Goal: Task Accomplishment & Management: Use online tool/utility

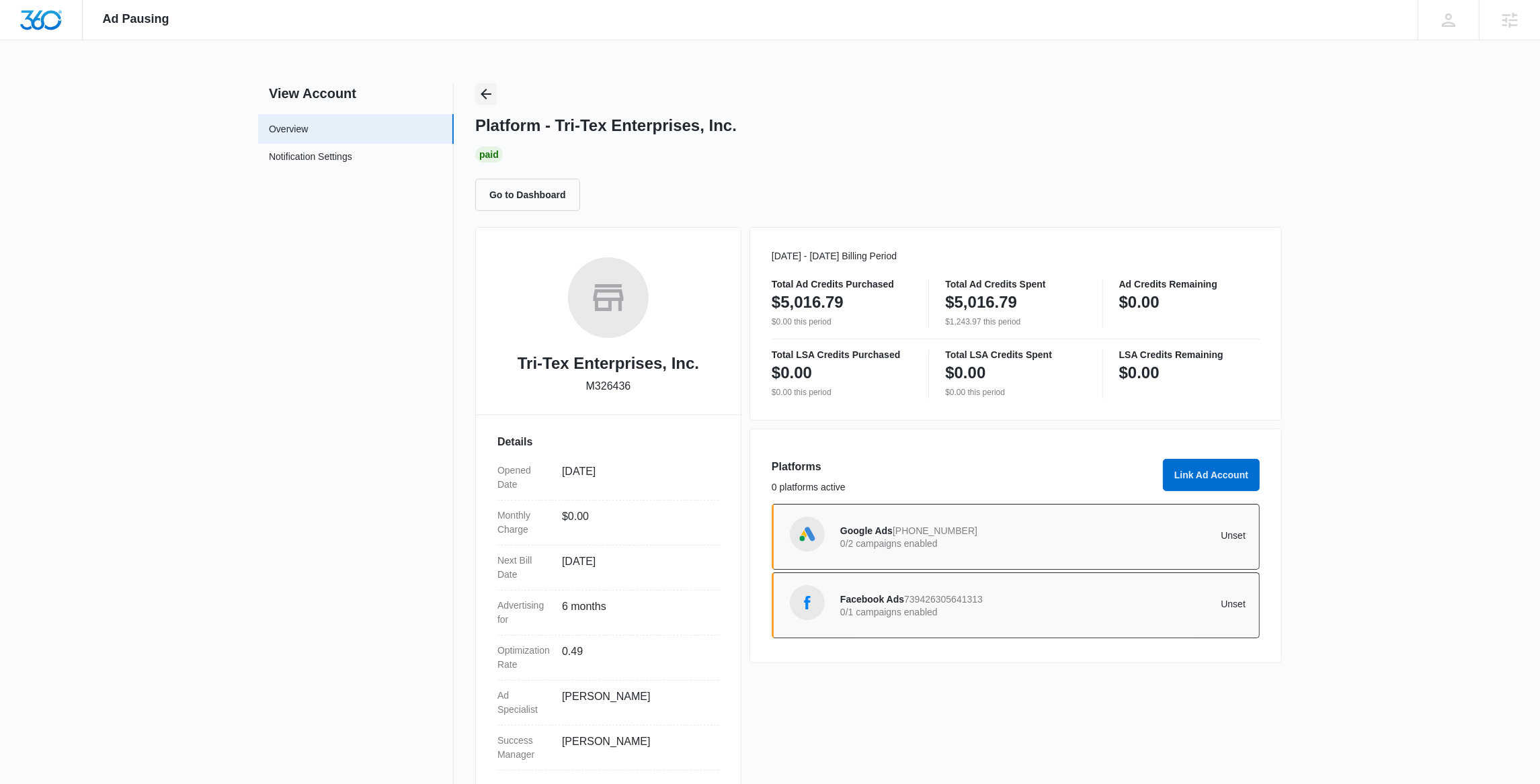
click at [494, 97] on icon "Back" at bounding box center [486, 94] width 16 height 16
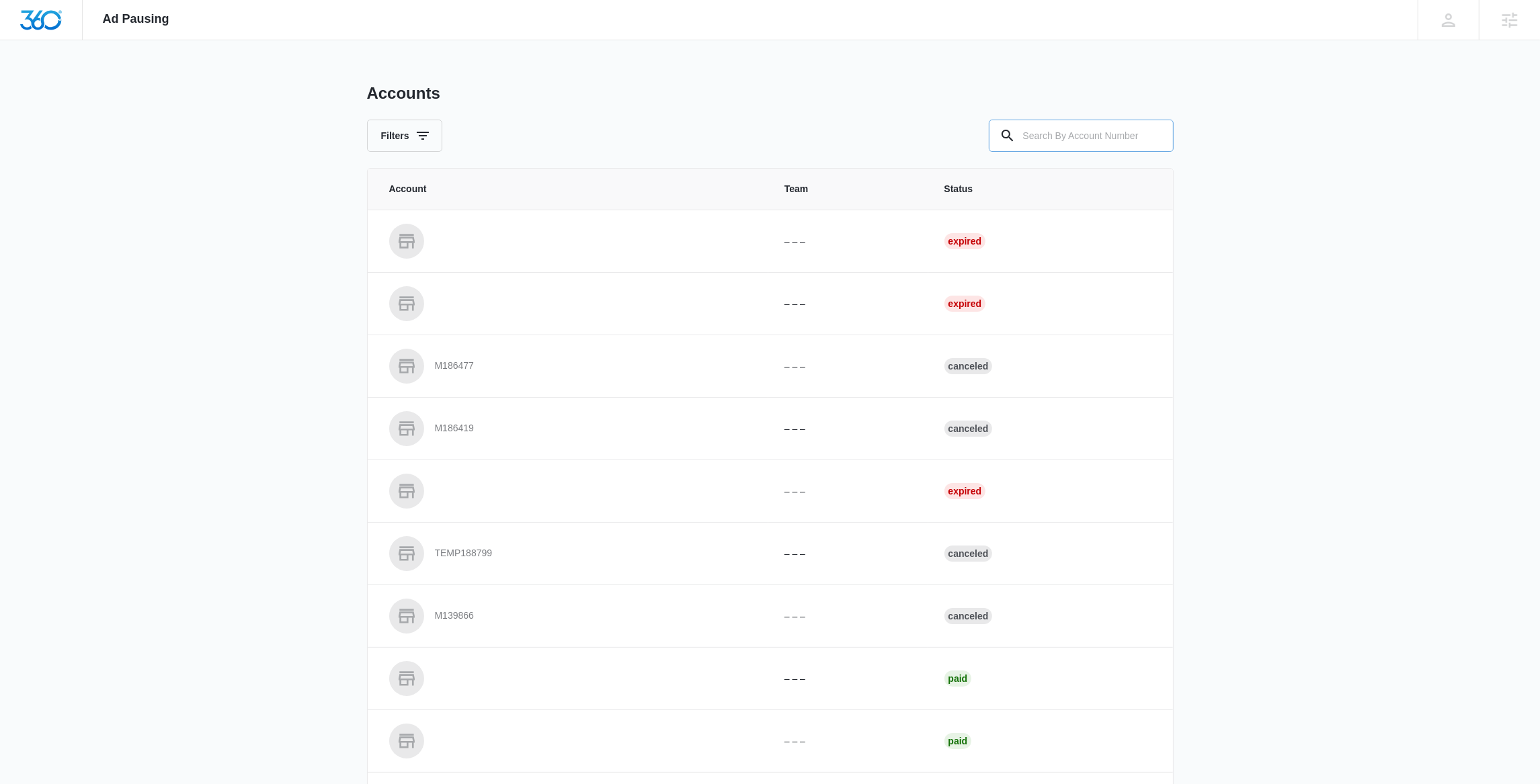
click at [1054, 132] on input "text" at bounding box center [1081, 135] width 185 height 32
paste input "M326836"
type input "M326836"
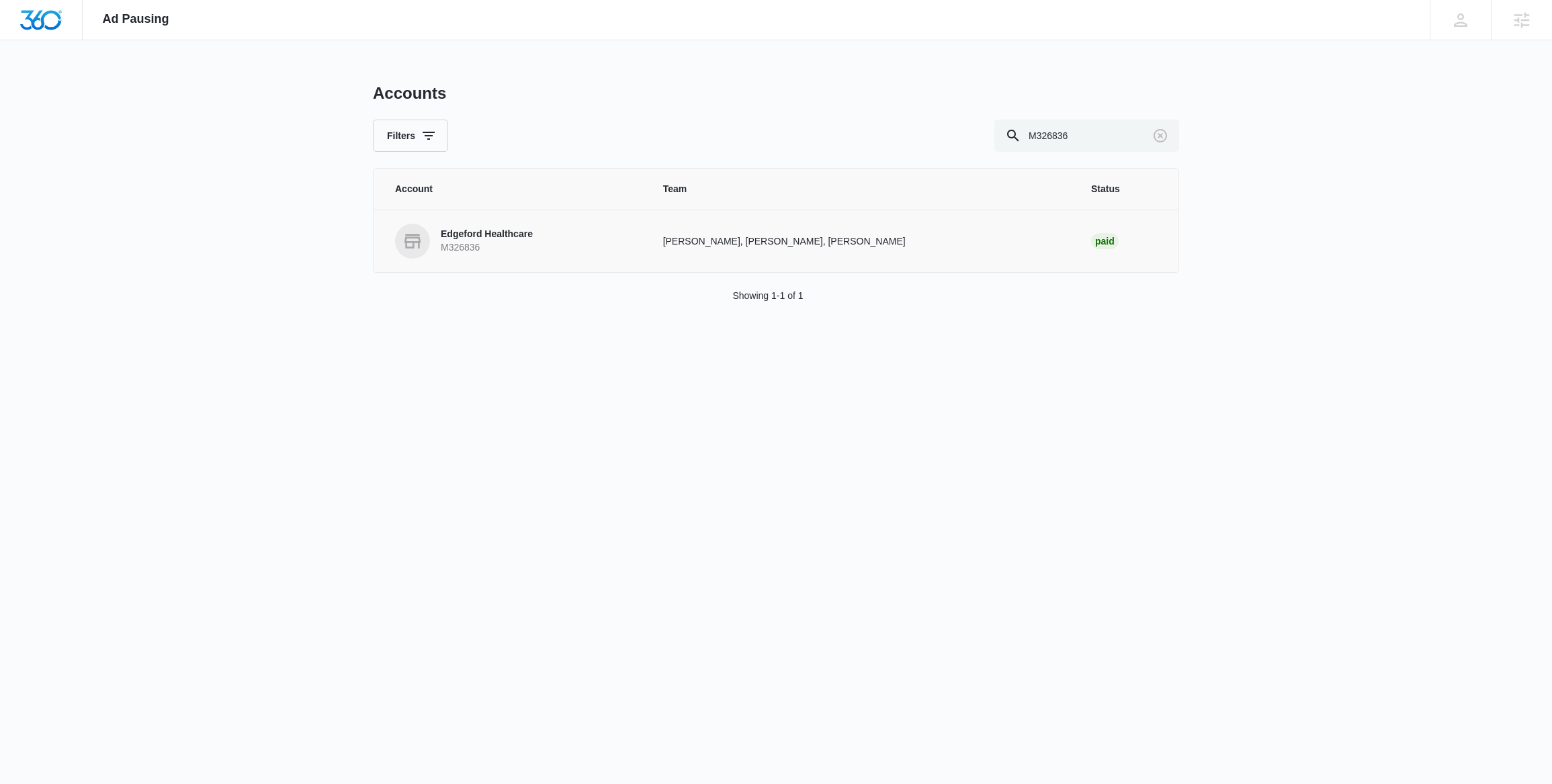
click at [516, 244] on p "M326836" at bounding box center [487, 247] width 92 height 13
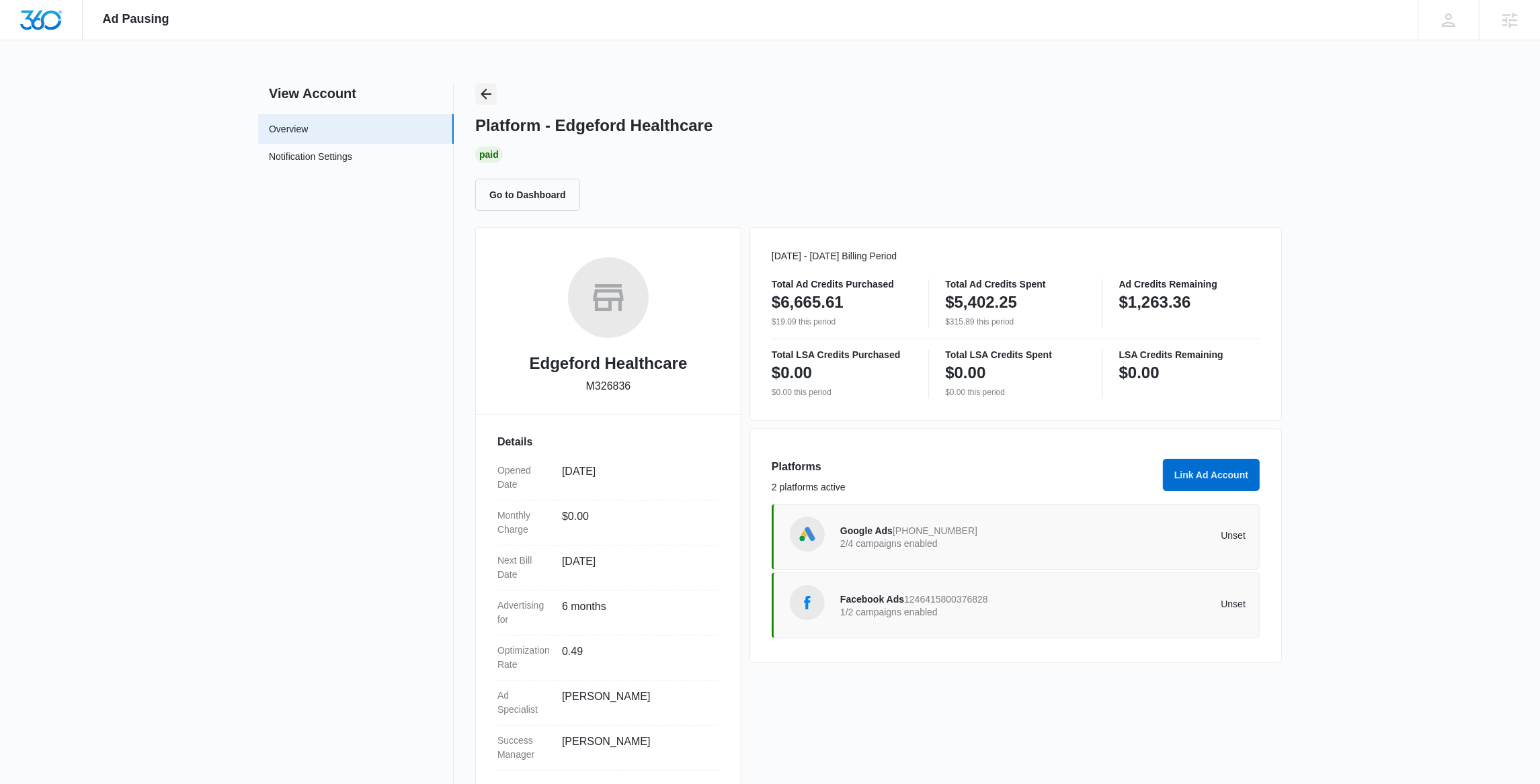
click at [488, 95] on icon "Back" at bounding box center [486, 94] width 16 height 16
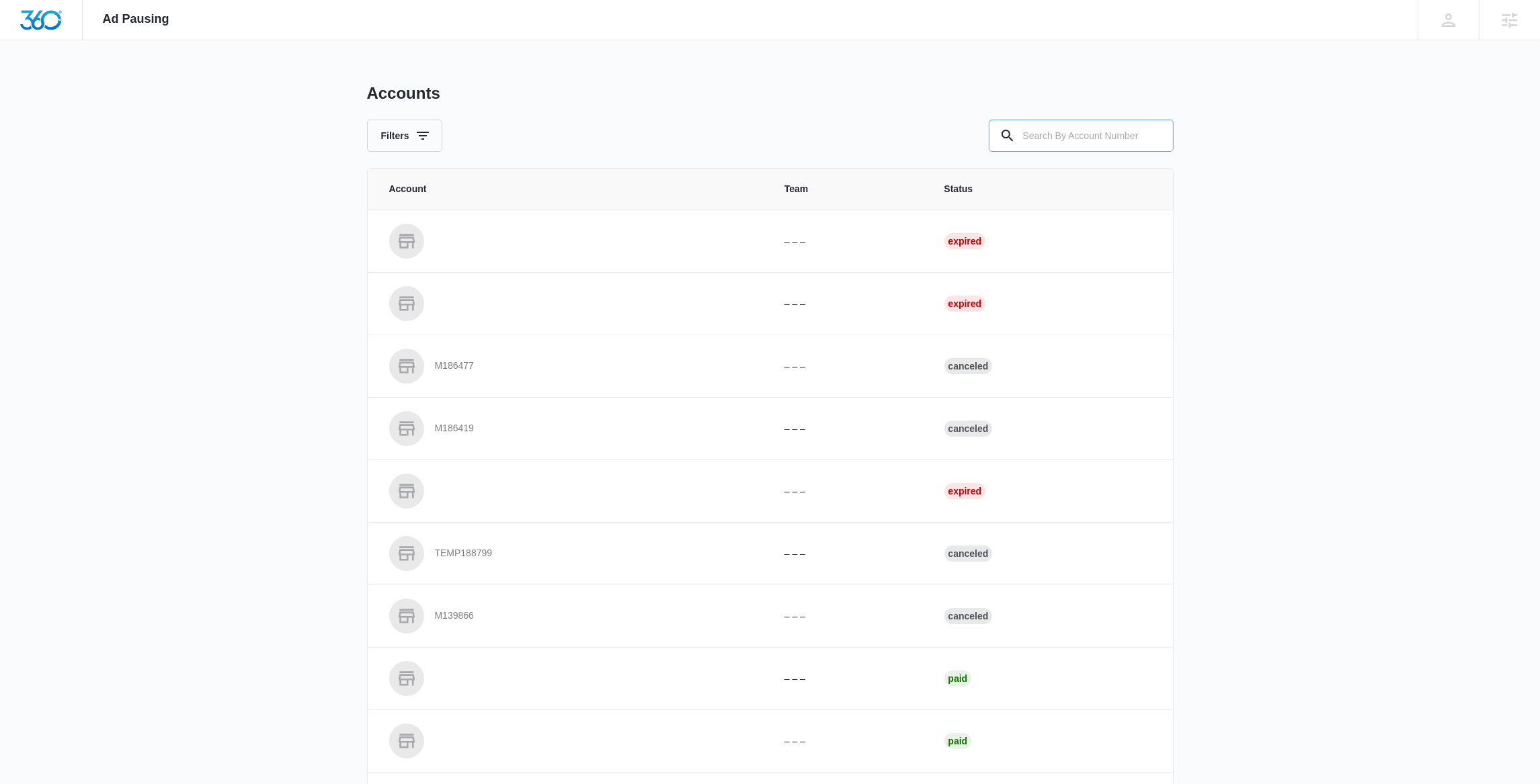
click at [1126, 136] on input "text" at bounding box center [1081, 135] width 185 height 32
paste input "M26836"
type input "M26836"
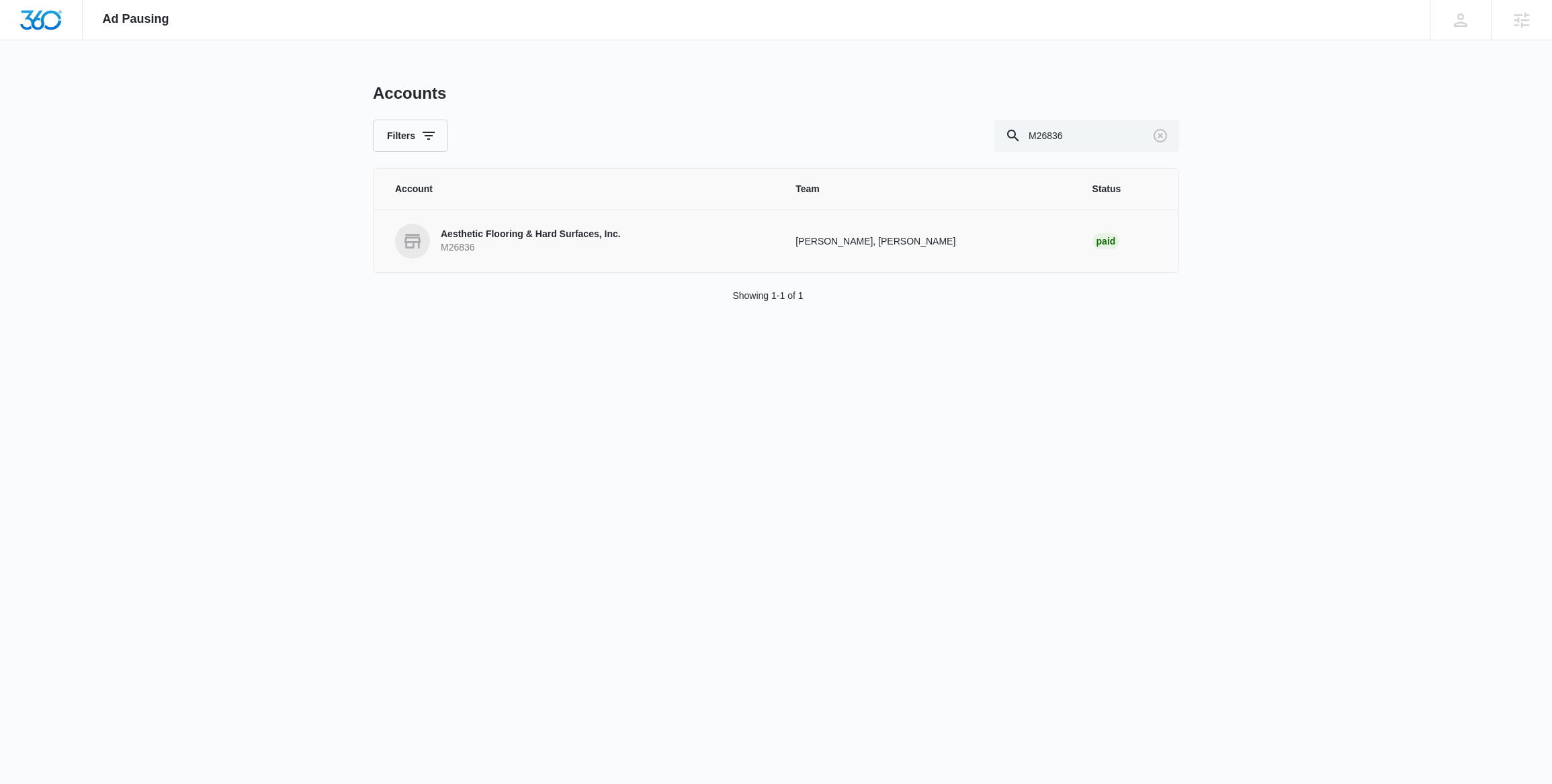
click at [523, 227] on link "Aesthetic Flooring & Hard Surfaces, Inc. M26836" at bounding box center [579, 241] width 368 height 35
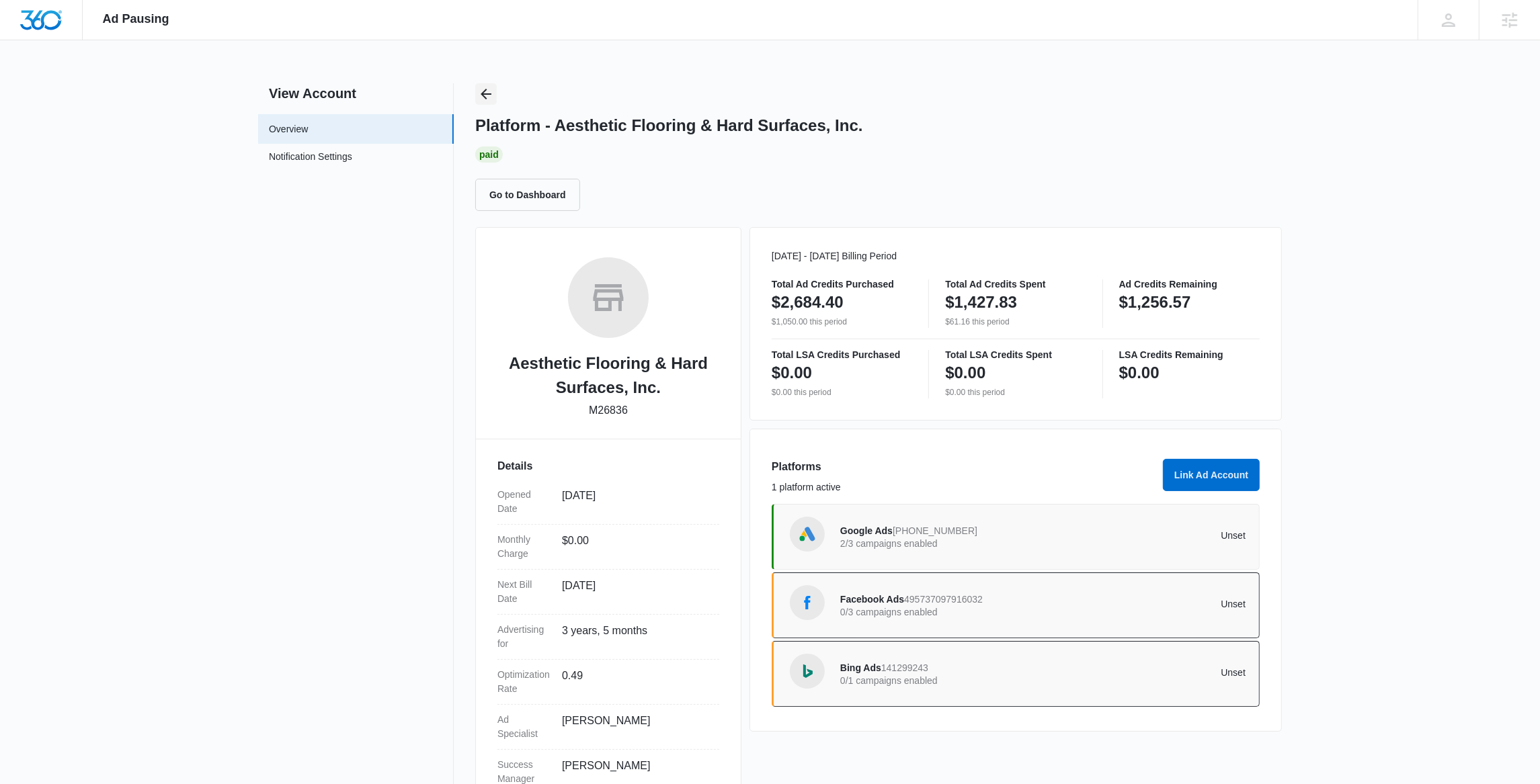
click at [494, 88] on icon "Back" at bounding box center [486, 94] width 16 height 16
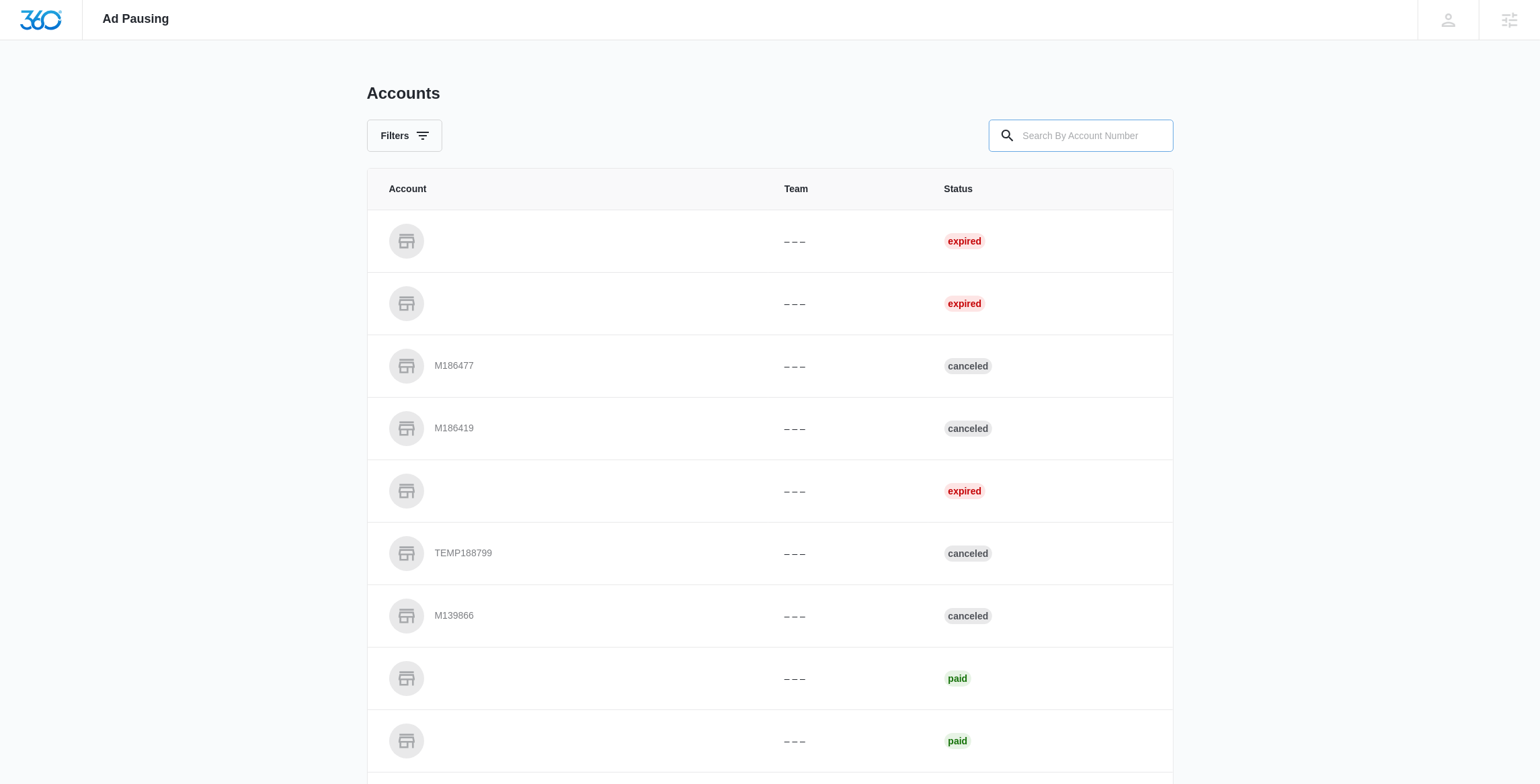
click at [1046, 139] on input "text" at bounding box center [1081, 135] width 185 height 32
type input "m326836"
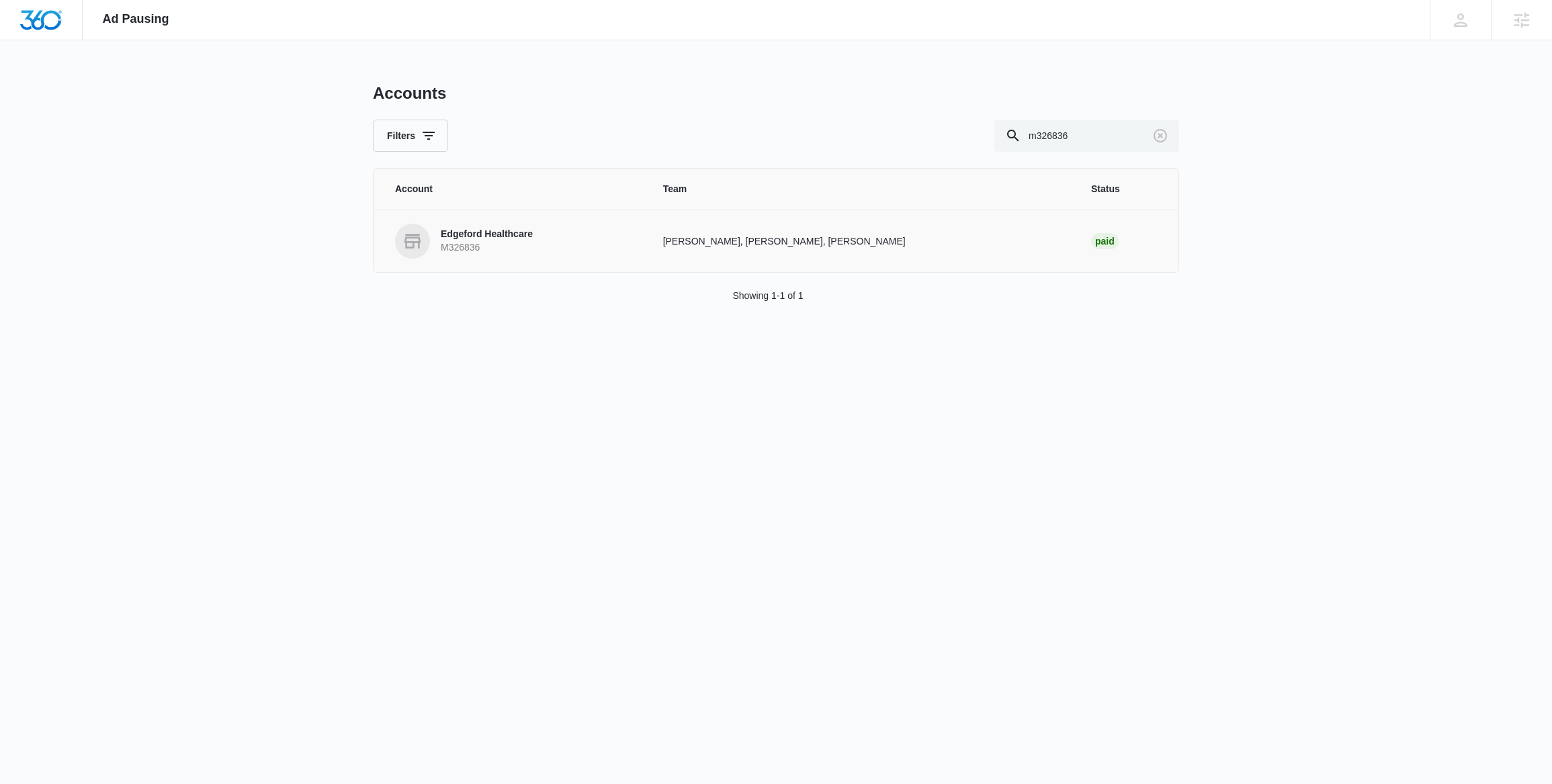
click at [473, 238] on p "Edgeford Healthcare" at bounding box center [487, 234] width 92 height 13
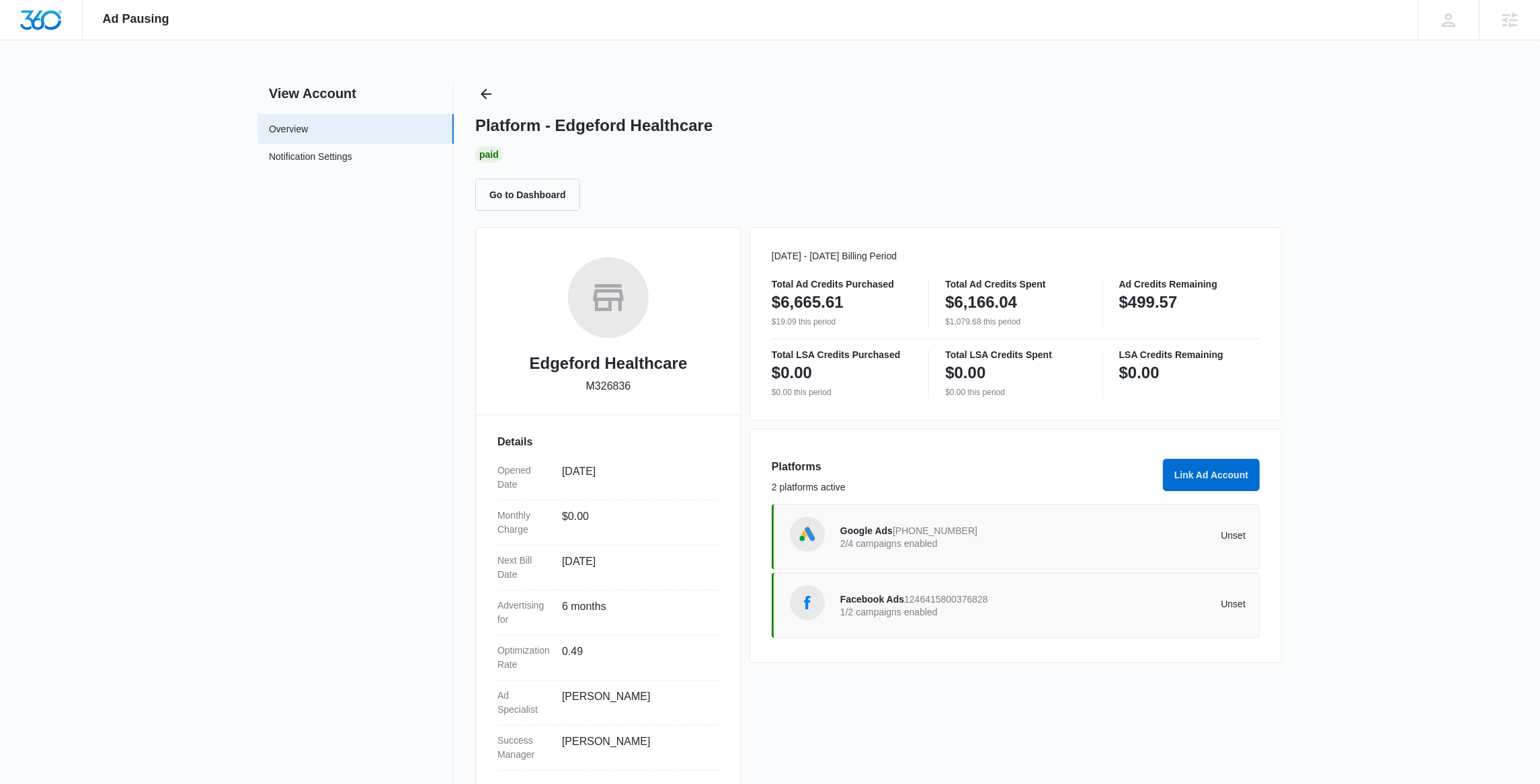
click at [1026, 542] on p "2/4 campaigns enabled" at bounding box center [942, 543] width 203 height 9
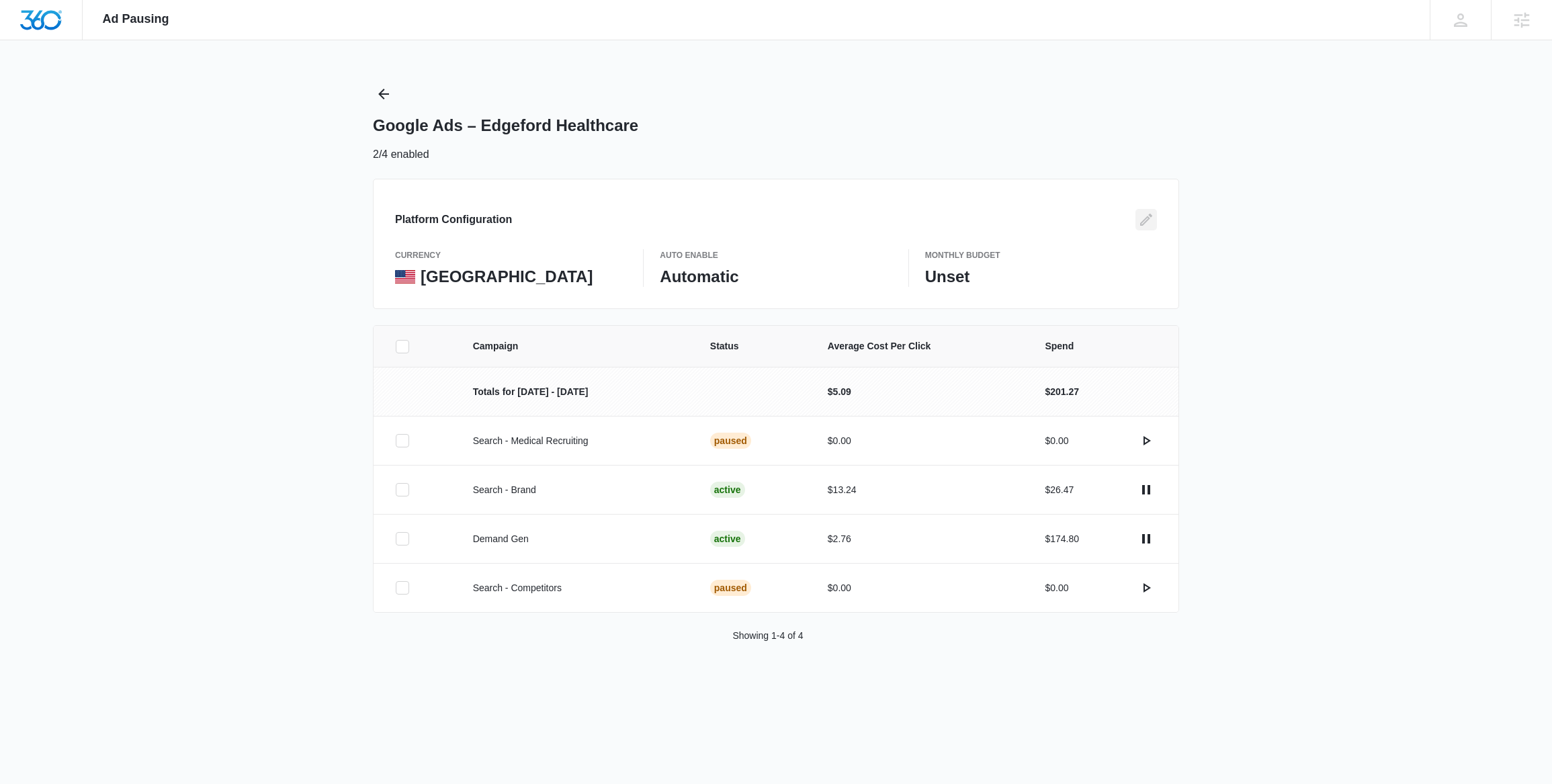
click at [1149, 226] on icon "Edit" at bounding box center [1146, 220] width 16 height 16
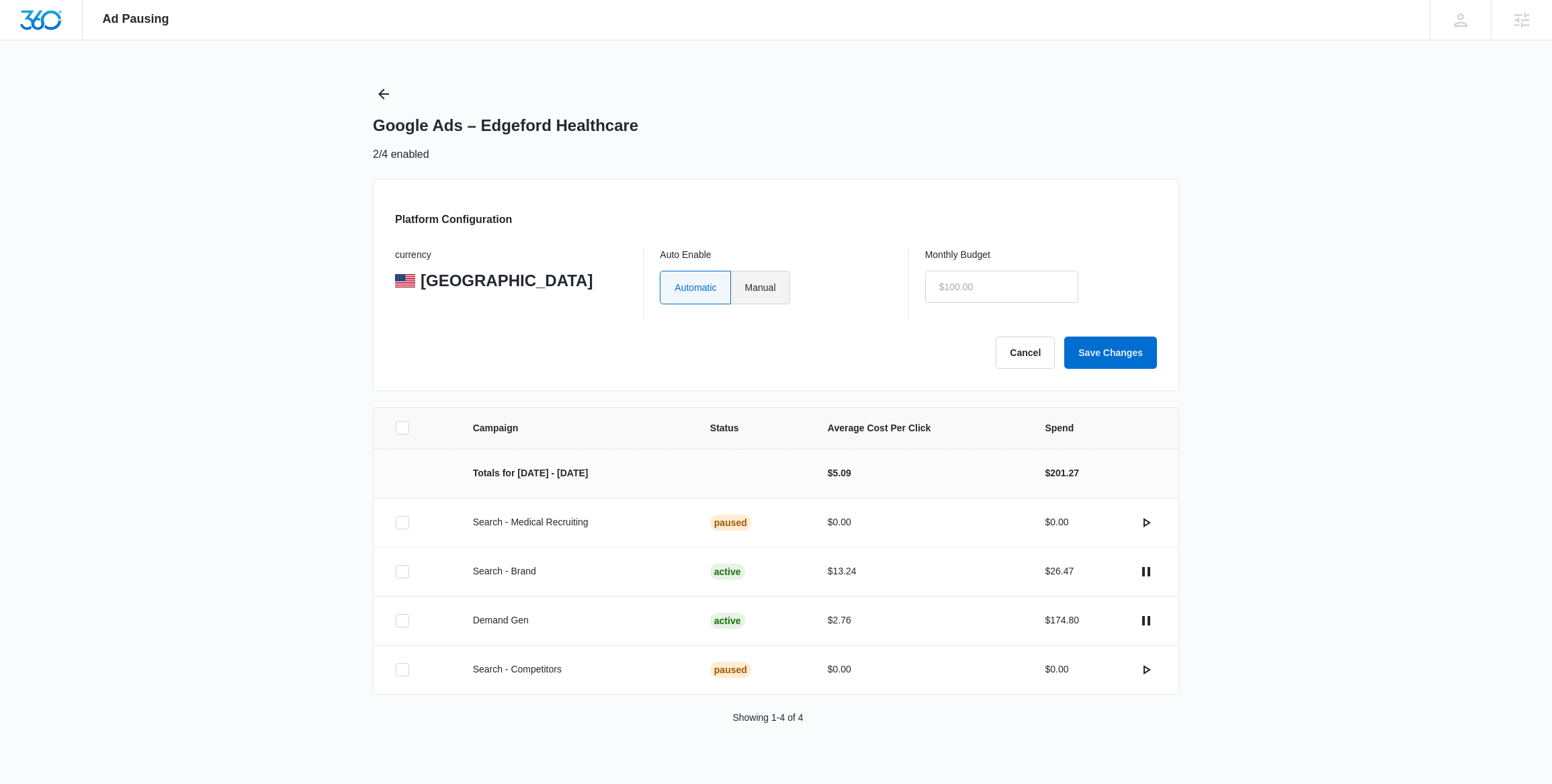
click at [757, 290] on label "Manual" at bounding box center [761, 287] width 59 height 34
click at [745, 288] on input "Manual" at bounding box center [744, 287] width 1 height 1
radio input "true"
click at [1088, 345] on button "Save Changes" at bounding box center [1110, 353] width 93 height 32
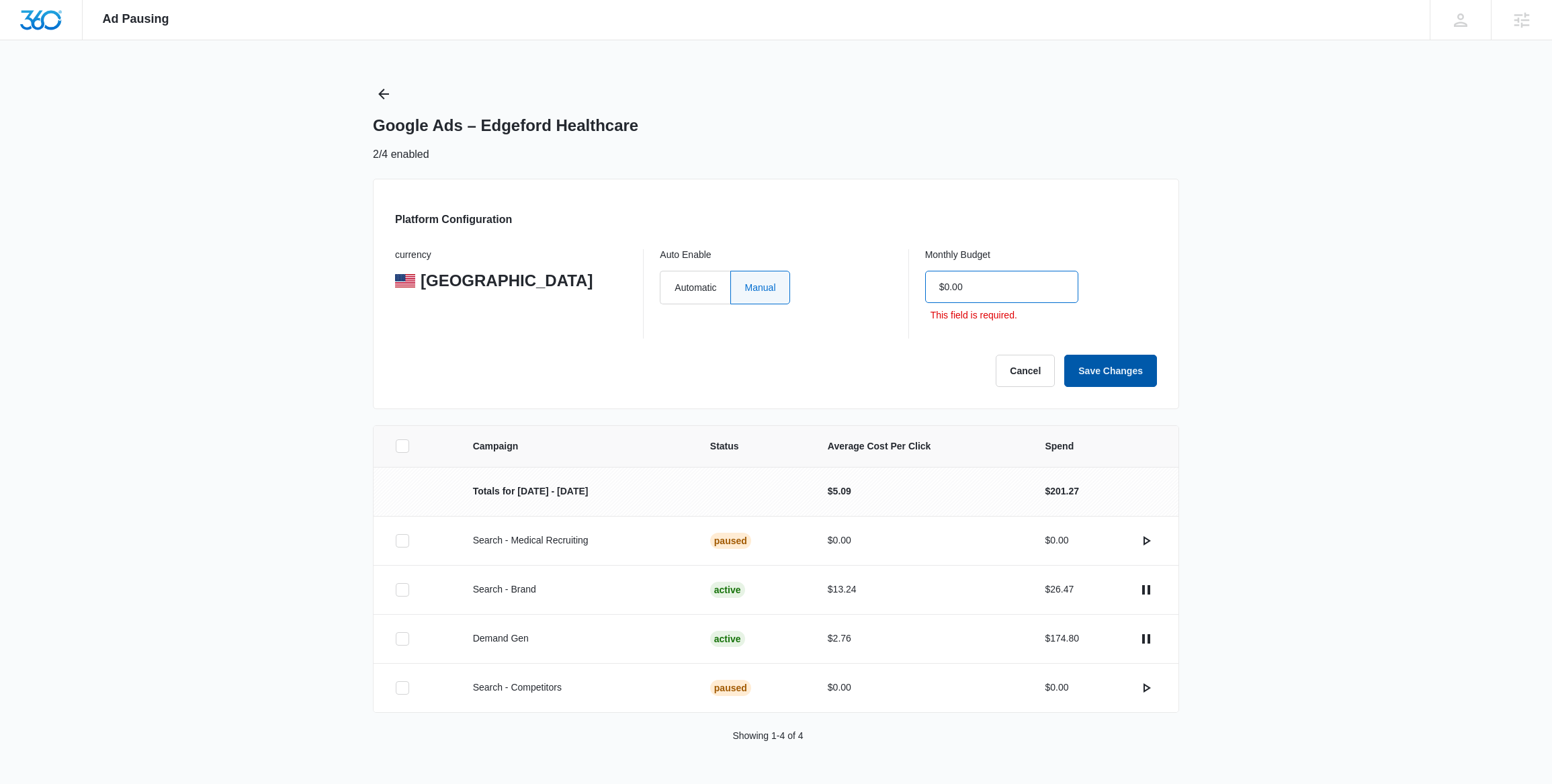
type input "$0.00"
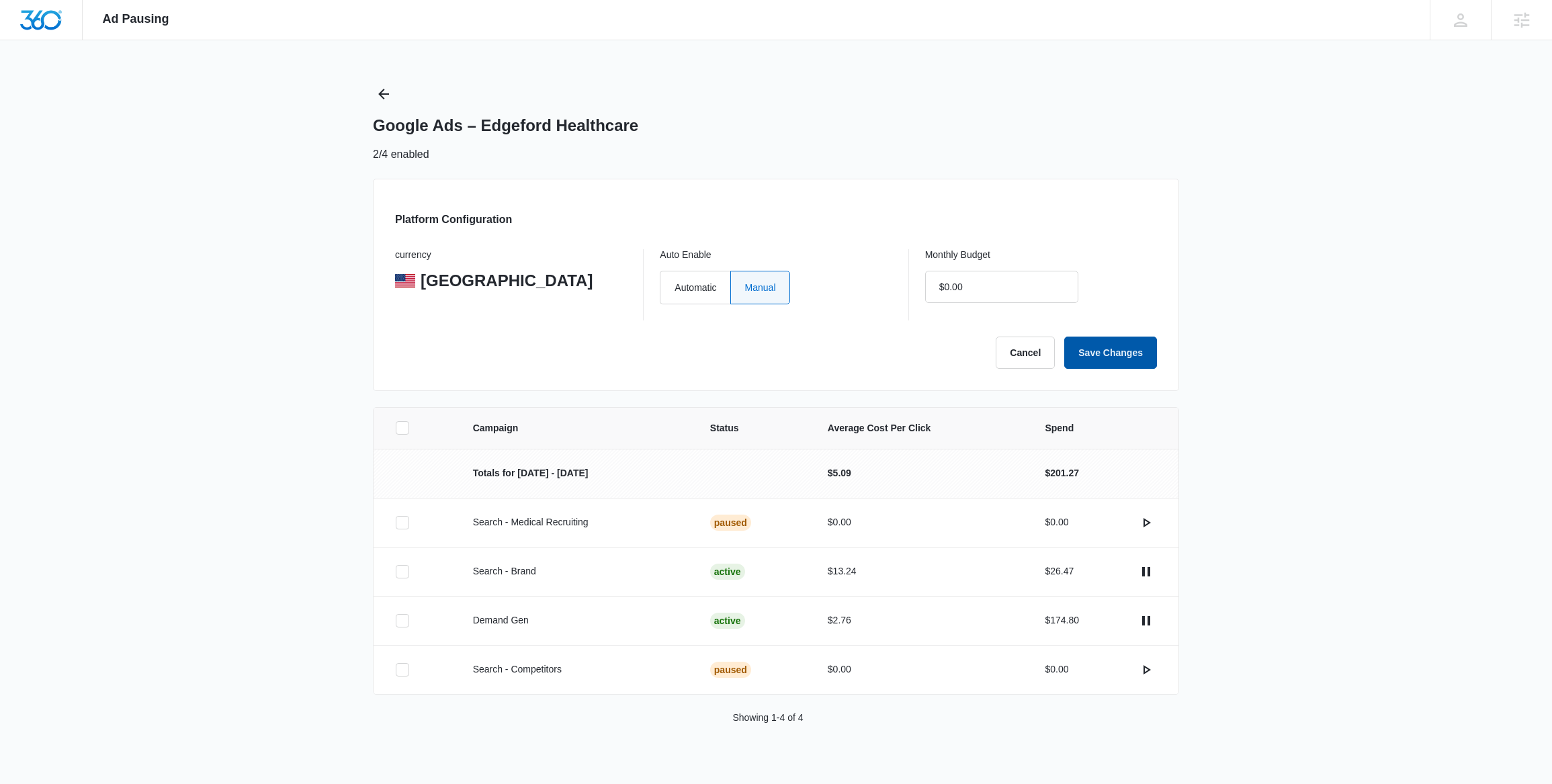
click at [1110, 353] on button "Save Changes" at bounding box center [1110, 353] width 93 height 32
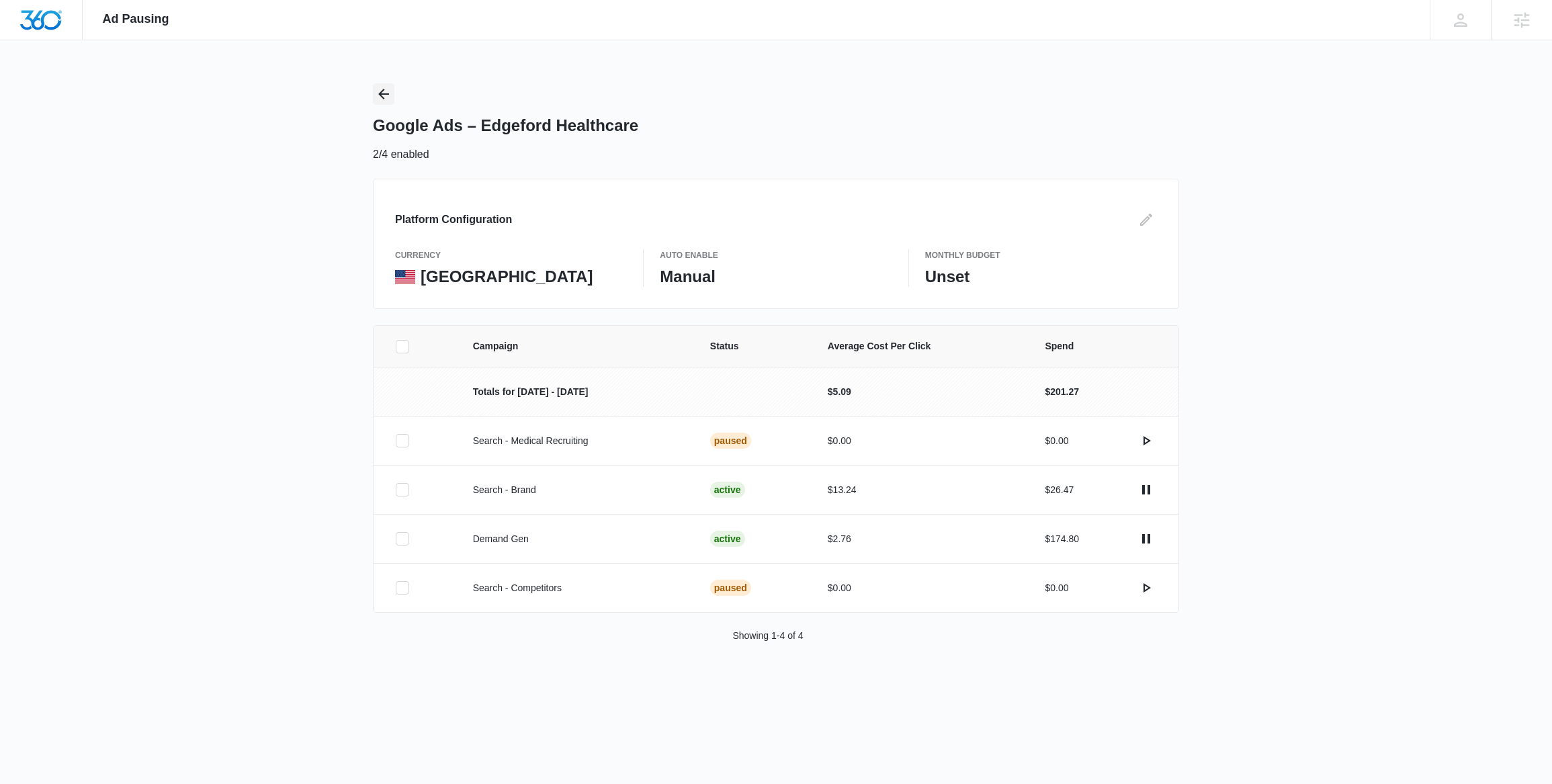
click at [384, 95] on icon "Back" at bounding box center [383, 94] width 16 height 16
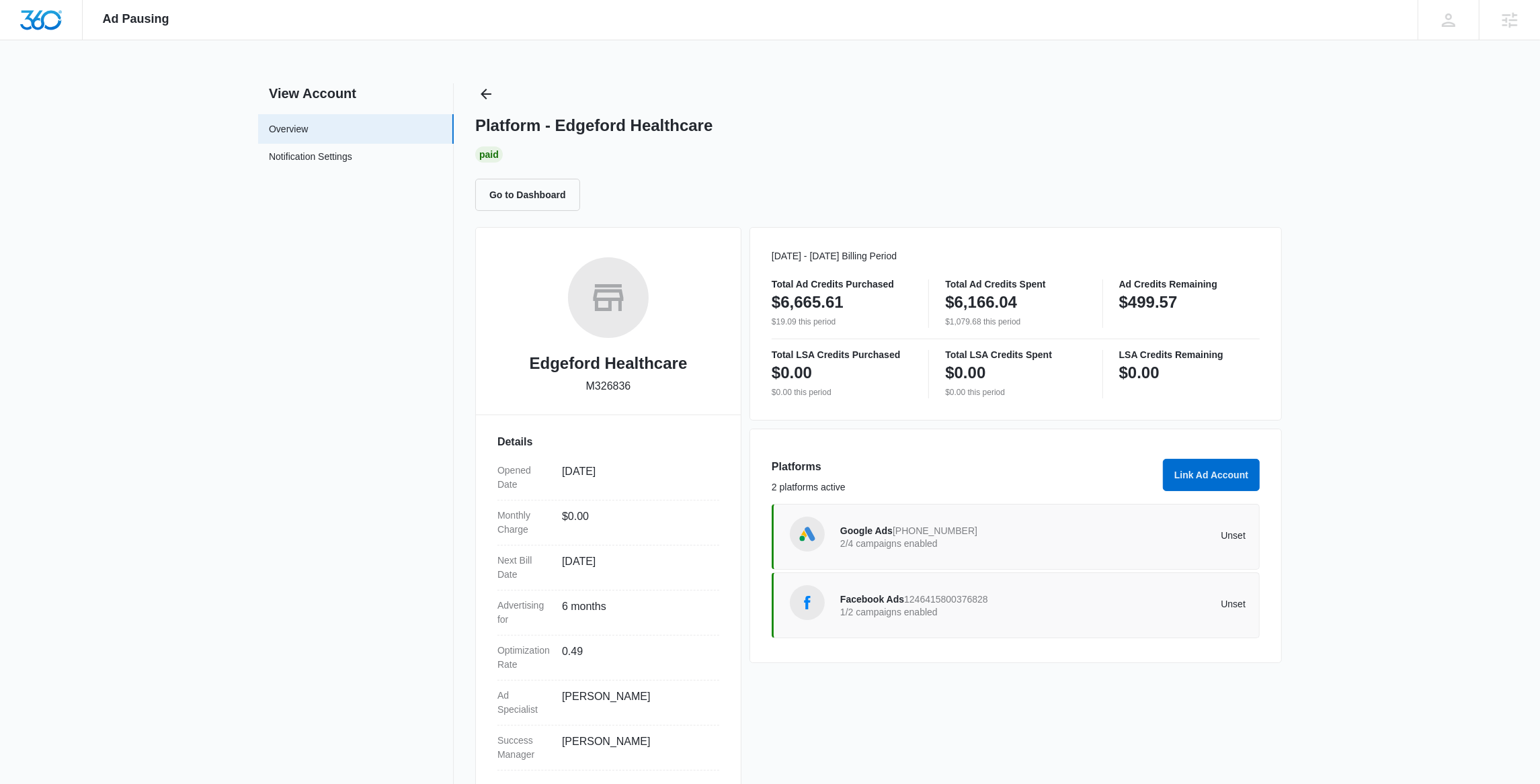
click at [1008, 536] on div "Google Ads [PHONE_NUMBER] 2/4 campaigns enabled" at bounding box center [942, 537] width 203 height 28
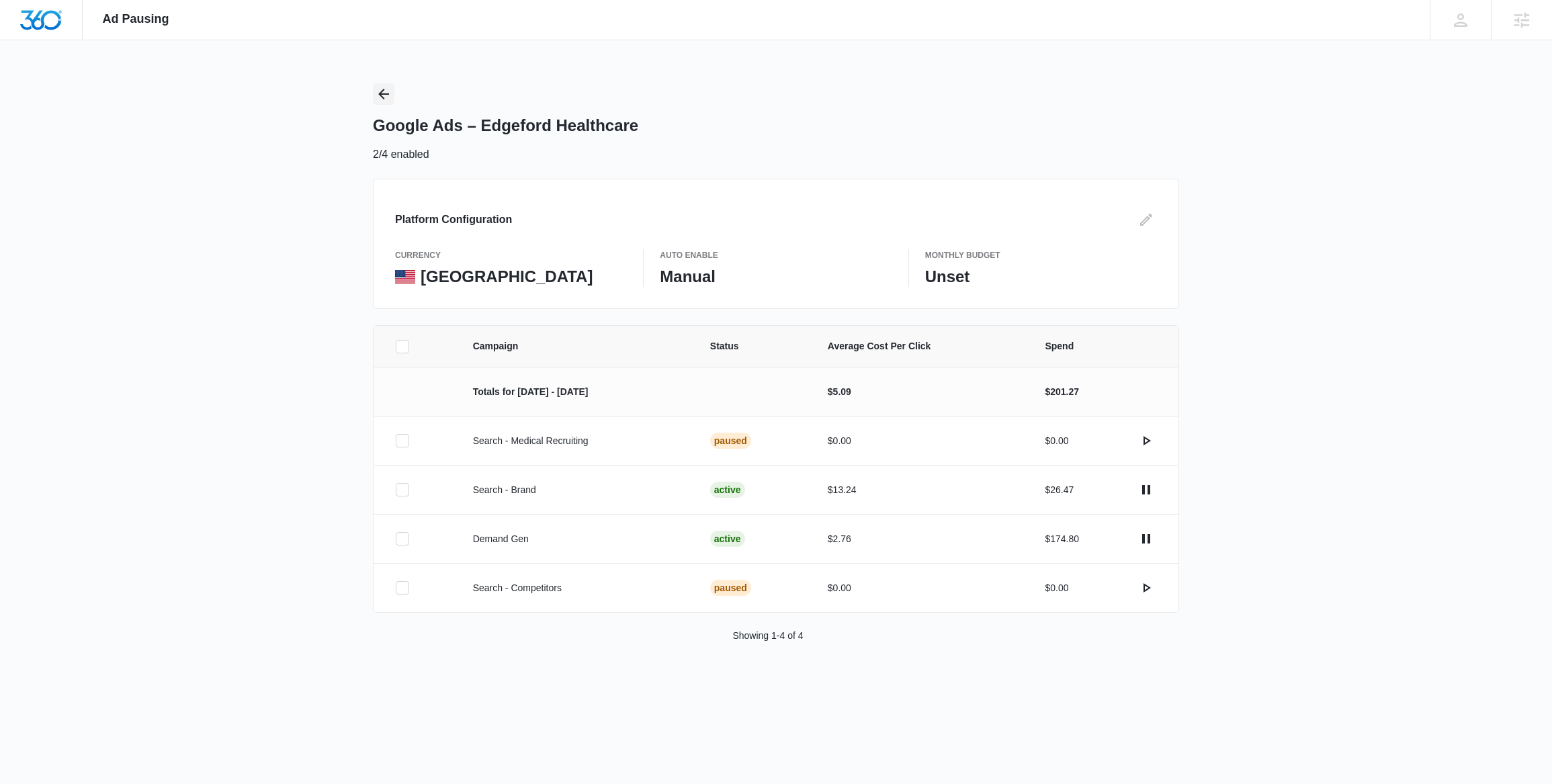
click at [382, 98] on icon "Back" at bounding box center [383, 94] width 16 height 16
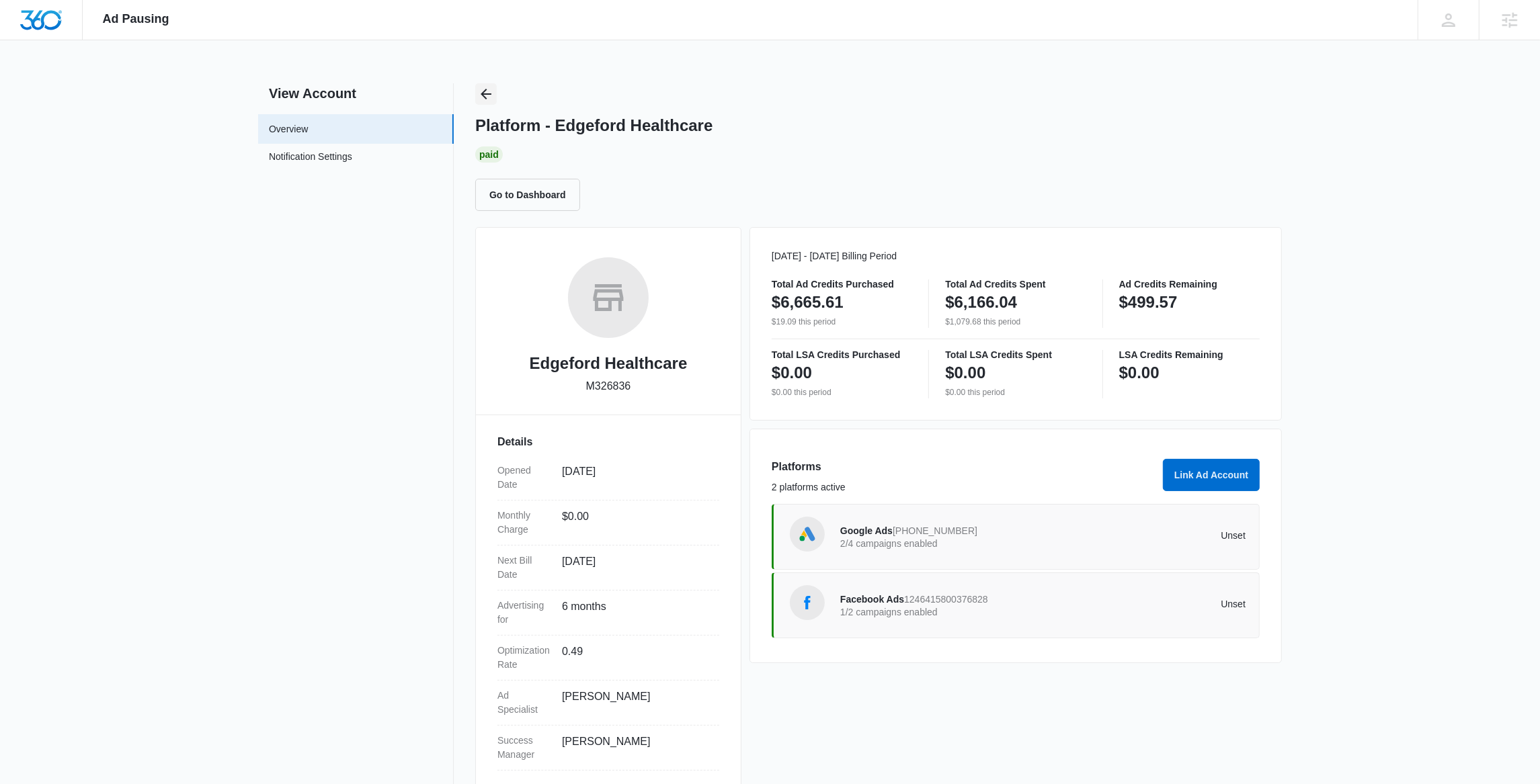
click at [481, 98] on icon "Back" at bounding box center [486, 94] width 16 height 16
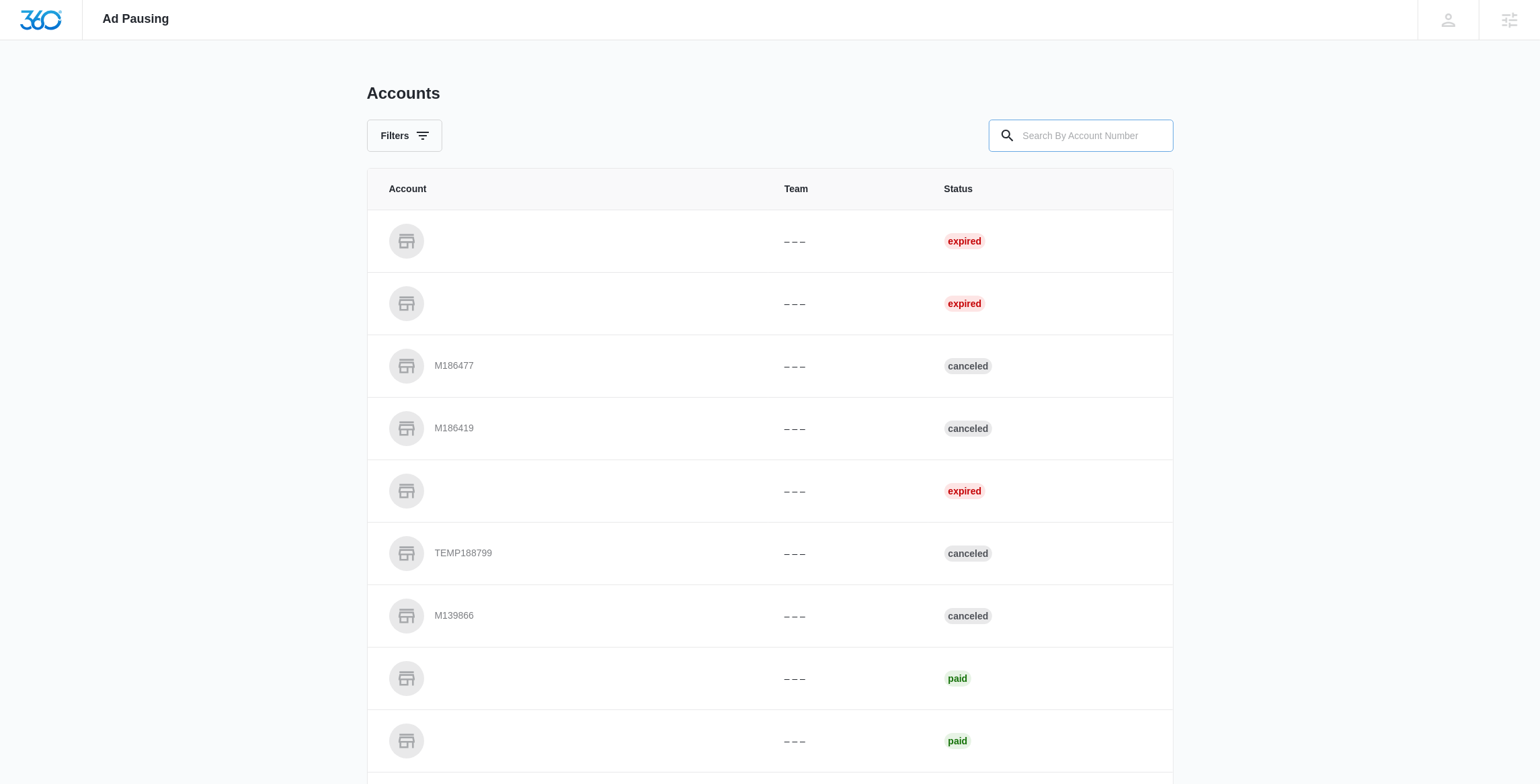
click at [1032, 133] on input "text" at bounding box center [1081, 135] width 185 height 32
paste input "M333127"
type input "M333127"
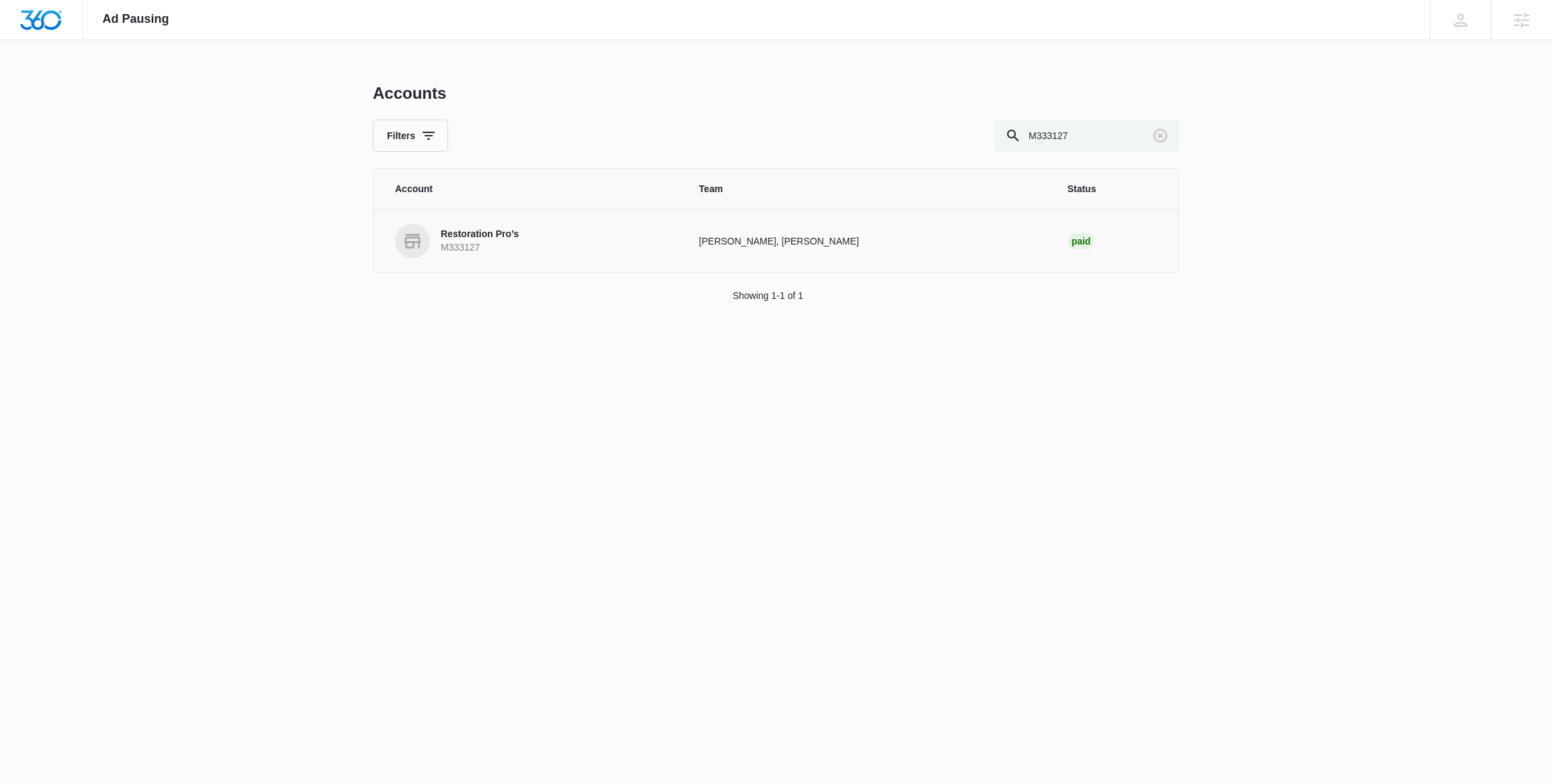
click at [500, 246] on p "M333127" at bounding box center [480, 247] width 78 height 13
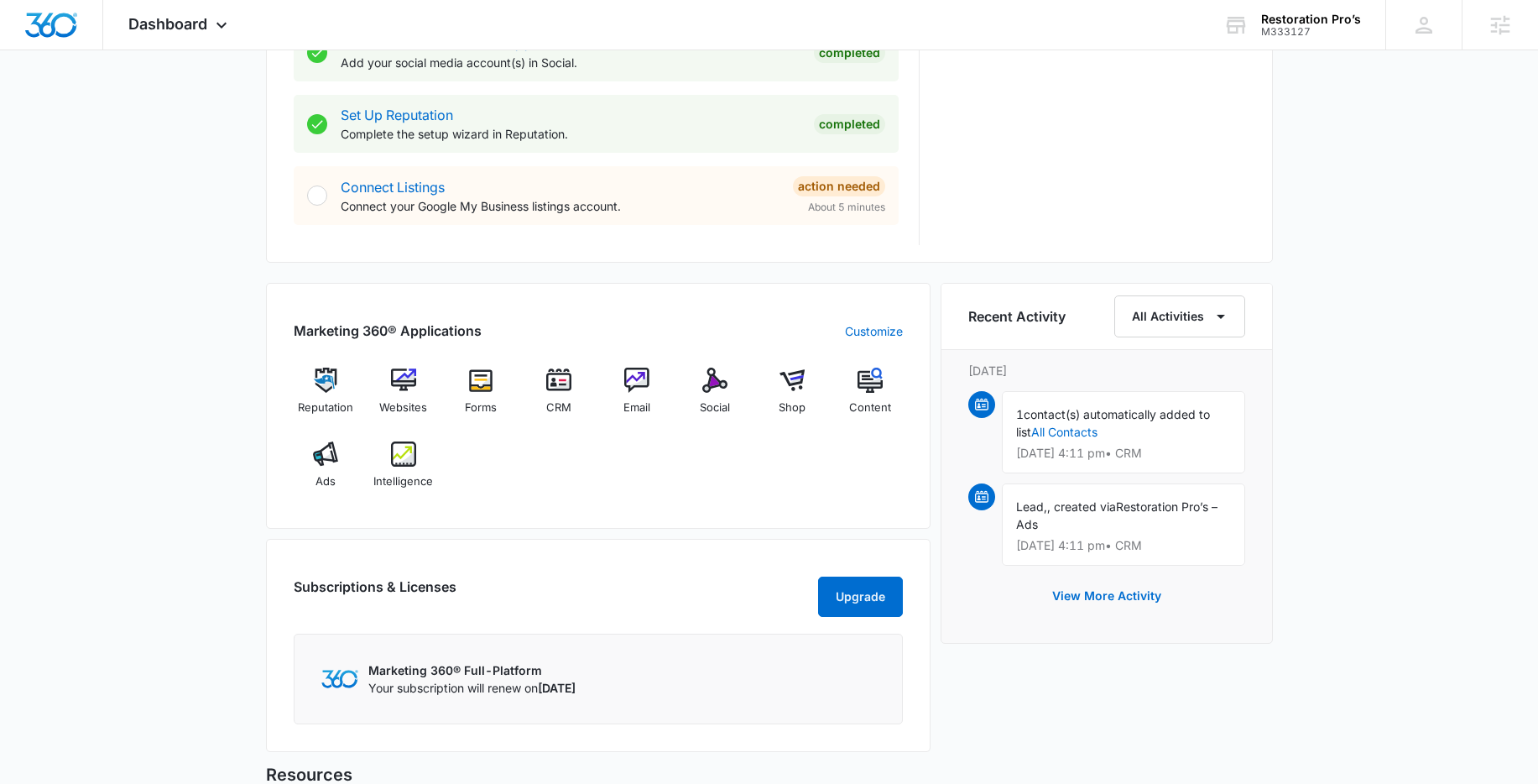
scroll to position [819, 0]
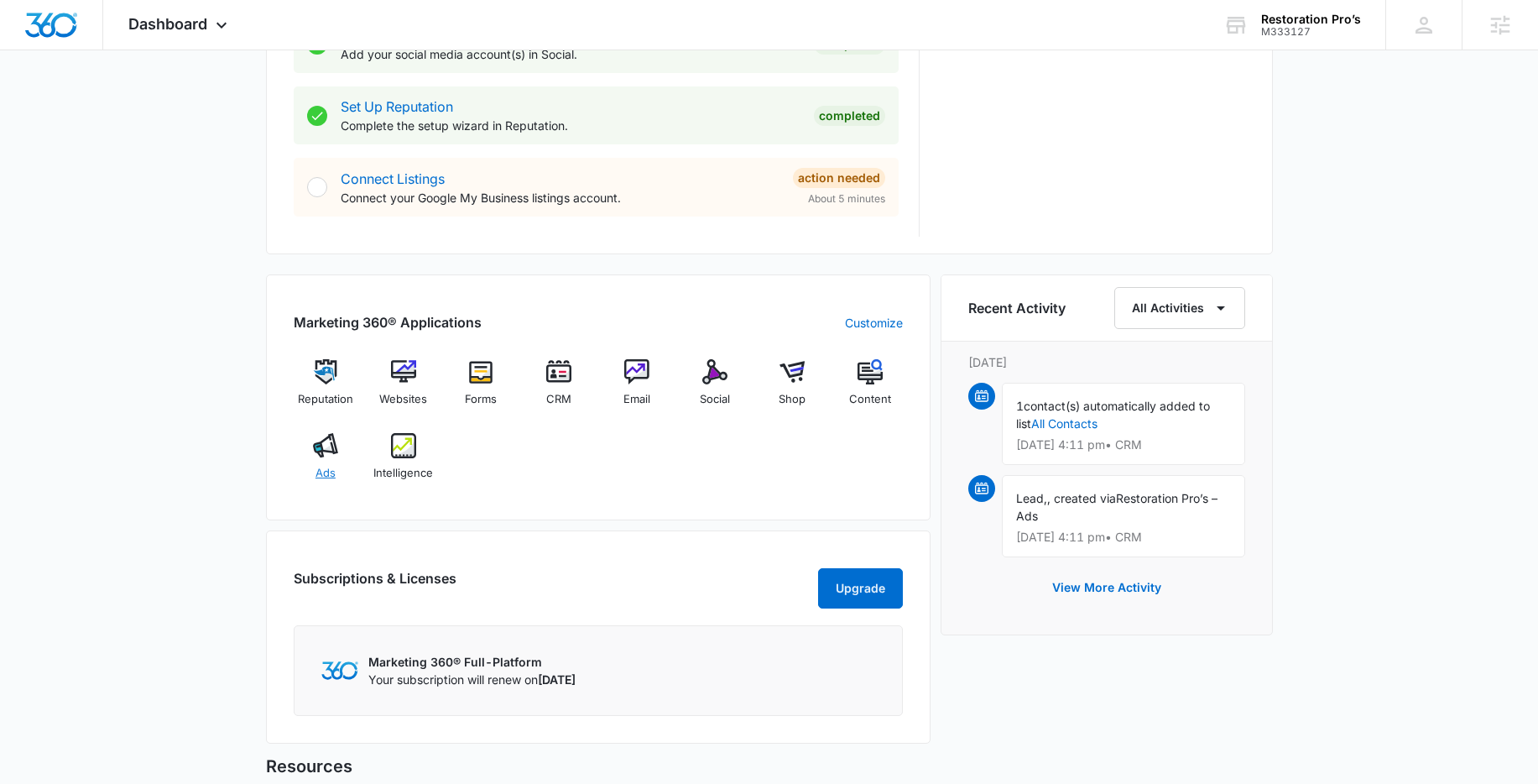
click at [331, 447] on img at bounding box center [326, 445] width 25 height 25
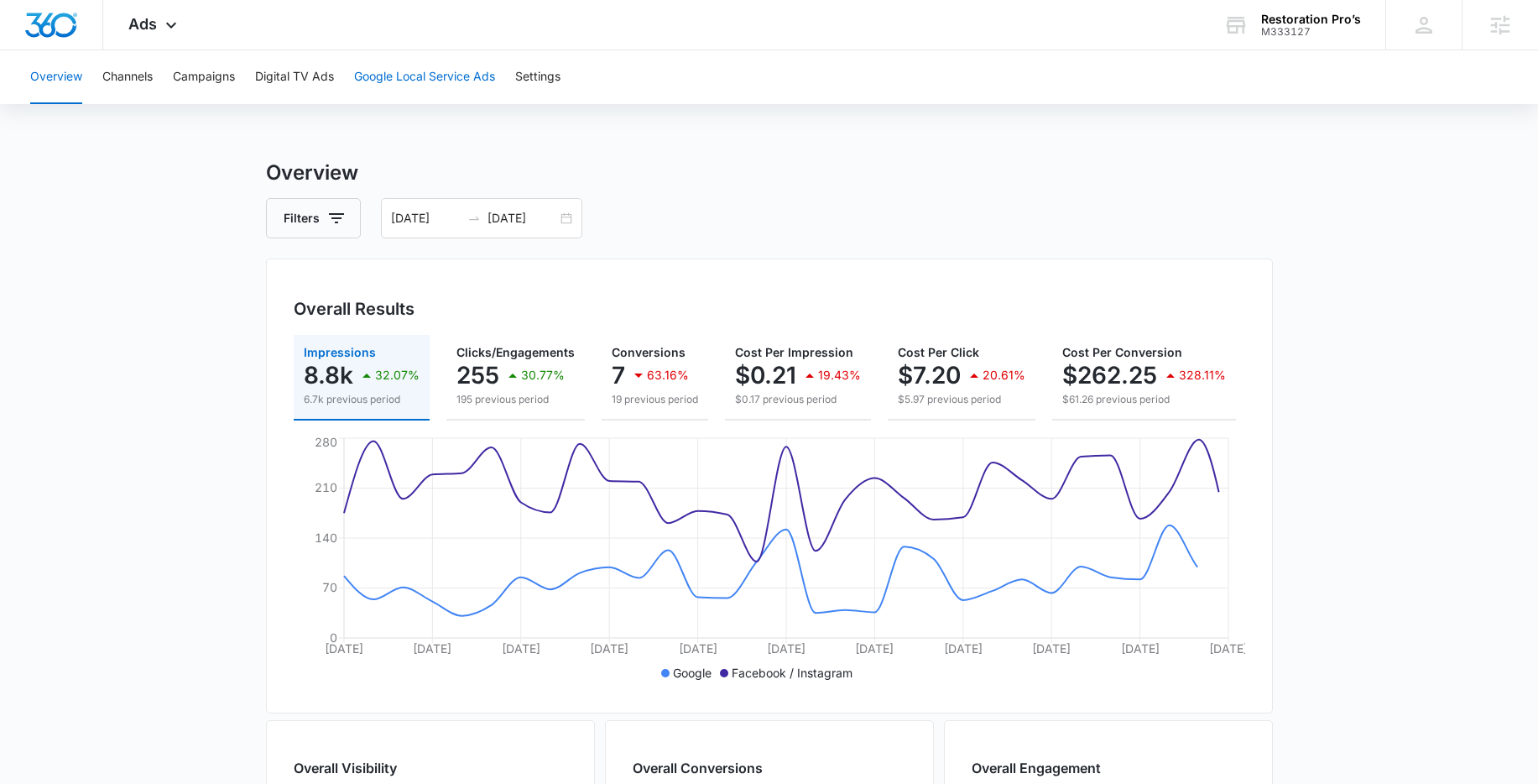
click at [453, 69] on button "Google Local Service Ads" at bounding box center [425, 77] width 141 height 54
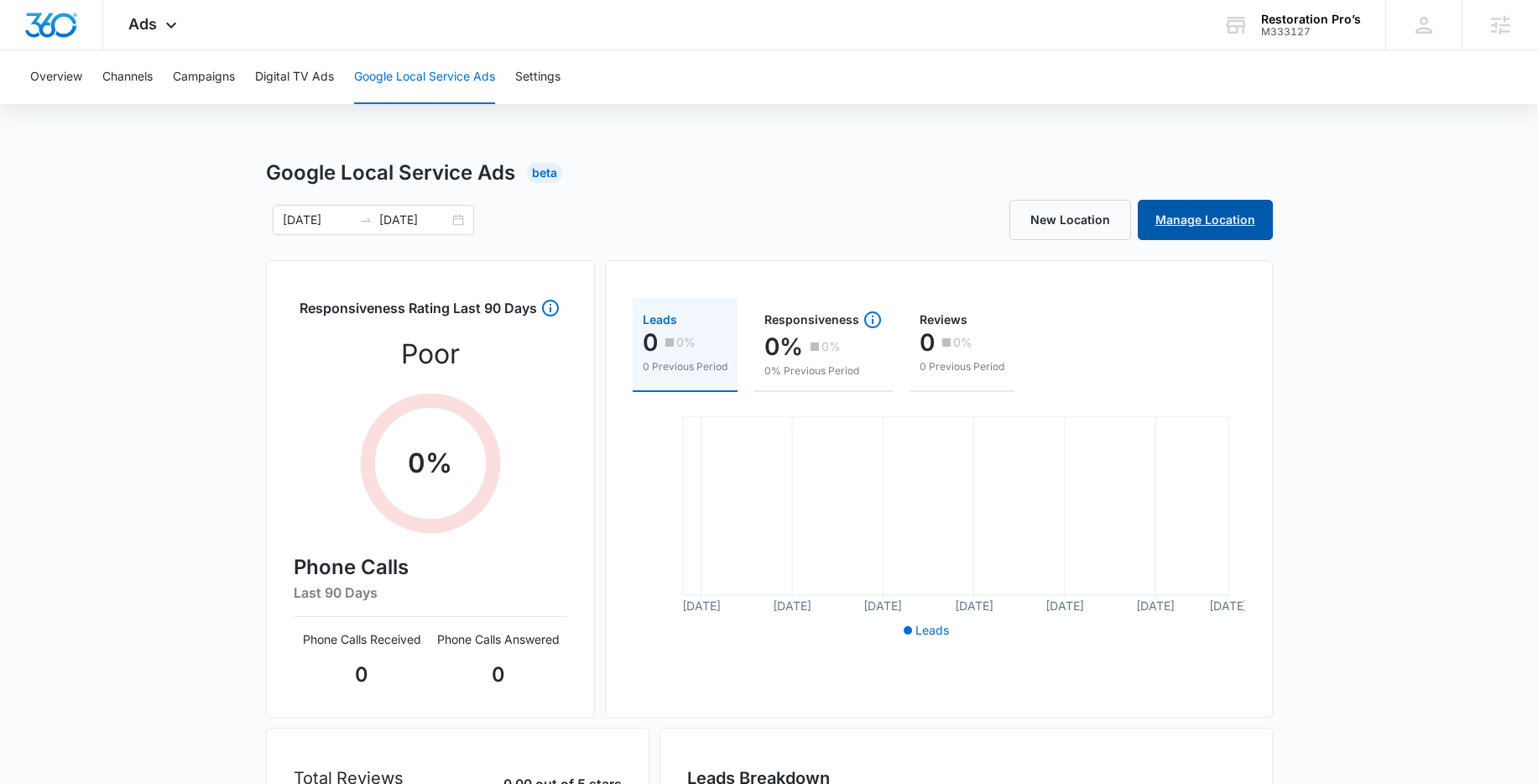
click at [1198, 227] on link "Manage Location" at bounding box center [1205, 220] width 135 height 40
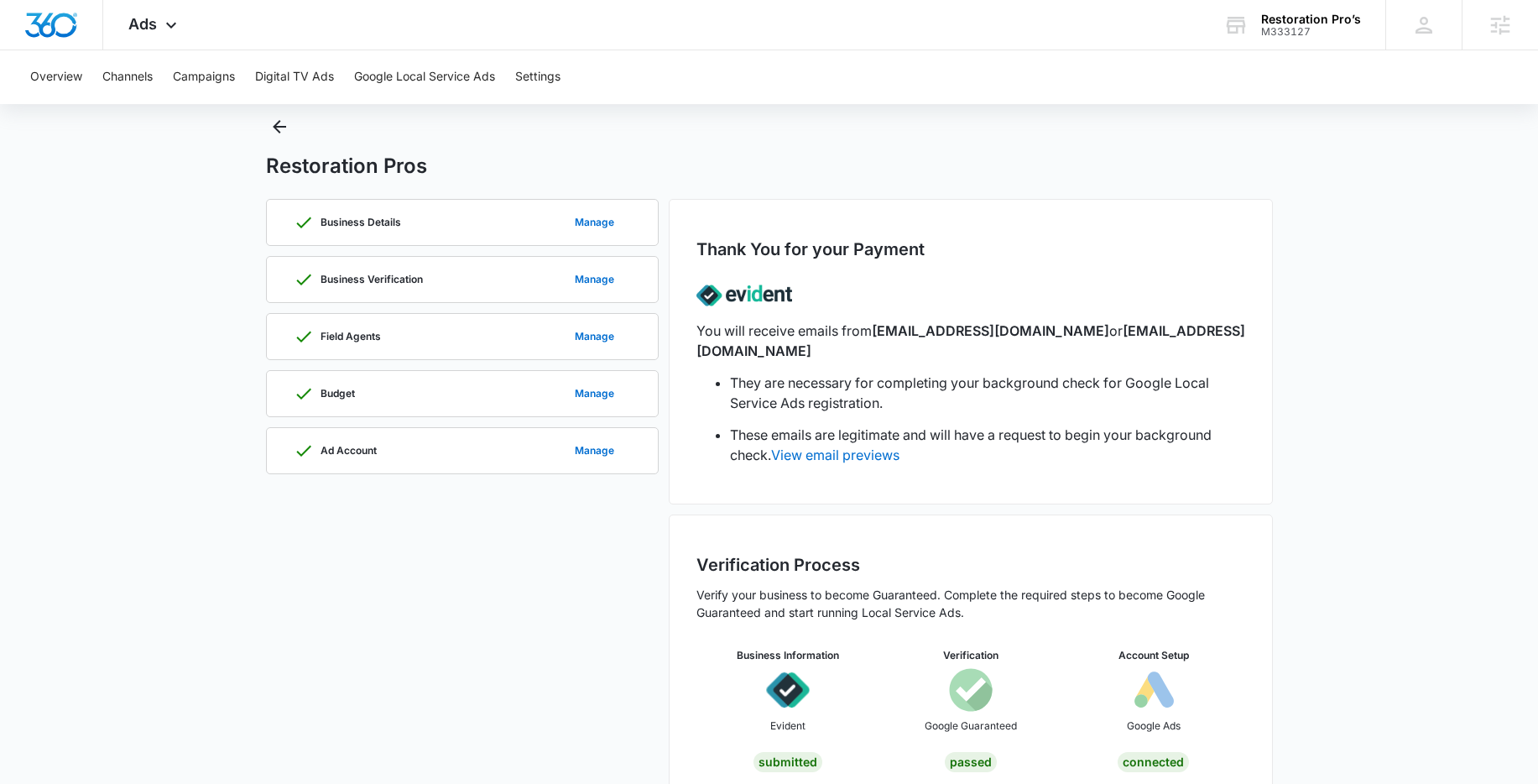
scroll to position [61, 0]
